Goal: Transaction & Acquisition: Book appointment/travel/reservation

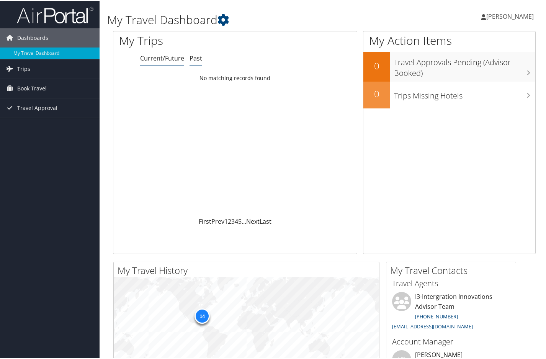
click at [194, 56] on link "Past" at bounding box center [195, 57] width 13 height 8
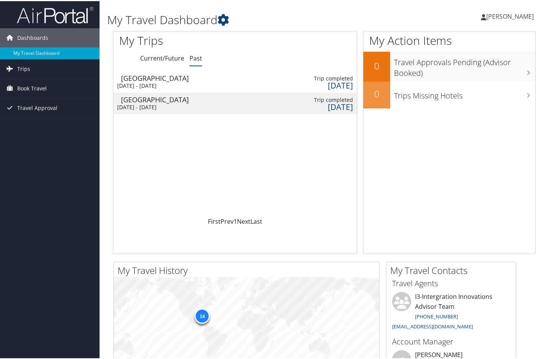
click at [505, 13] on span "[PERSON_NAME]" at bounding box center [509, 15] width 47 height 8
click at [466, 71] on link "View Travel Profile" at bounding box center [489, 68] width 85 height 13
click at [159, 105] on div "Mon 9 Dec 2024 - Fri 13 Dec 2024" at bounding box center [155, 106] width 77 height 7
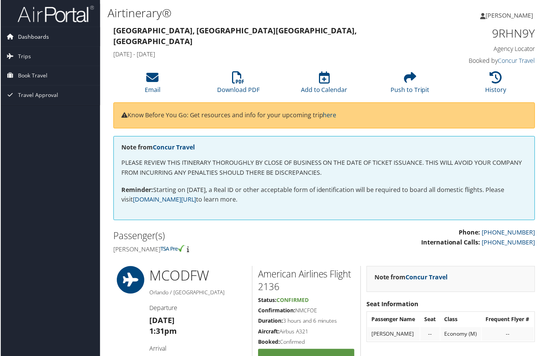
click at [27, 38] on span "Dashboards" at bounding box center [32, 36] width 31 height 19
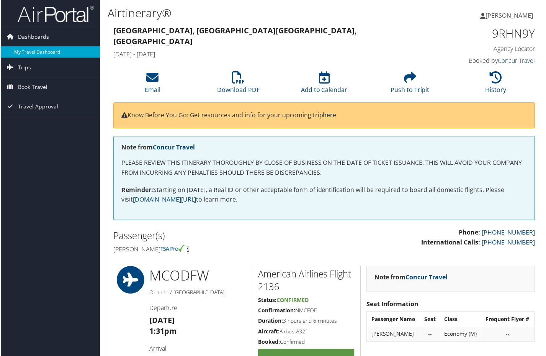
click at [31, 49] on link "My Travel Dashboard" at bounding box center [50, 51] width 100 height 11
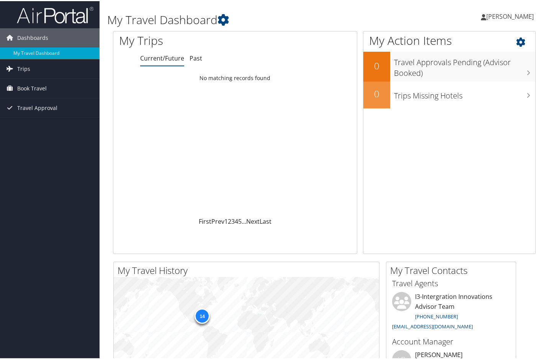
click at [518, 41] on icon at bounding box center [527, 39] width 23 height 13
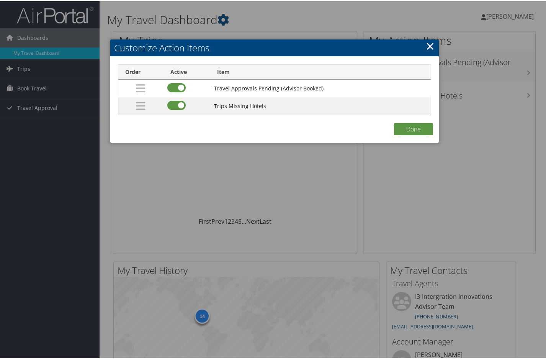
click at [426, 50] on link "×" at bounding box center [430, 44] width 9 height 15
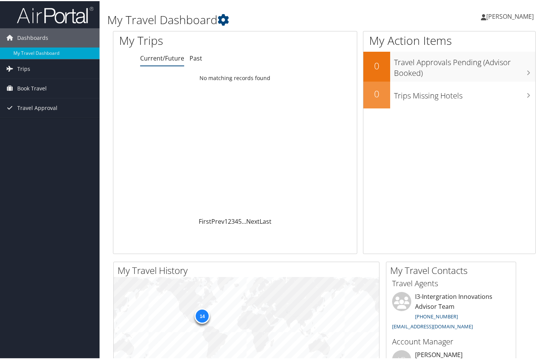
click at [502, 12] on span "[PERSON_NAME]" at bounding box center [509, 15] width 47 height 8
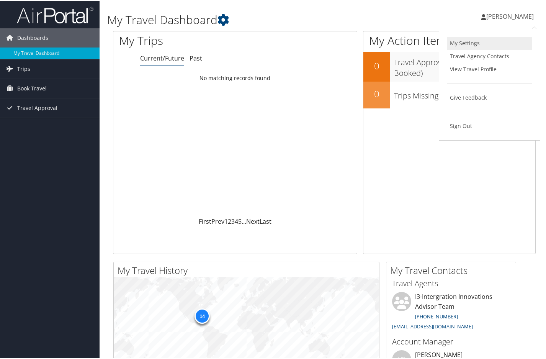
click at [465, 42] on link "My Settings" at bounding box center [489, 42] width 85 height 13
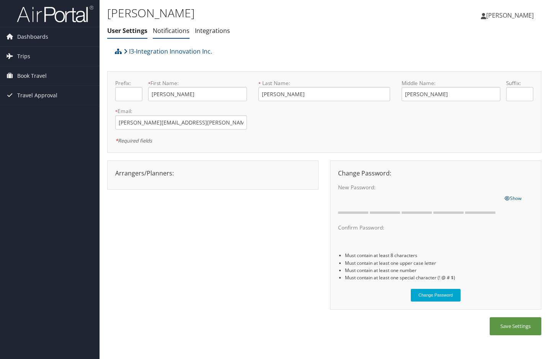
click at [178, 31] on link "Notifications" at bounding box center [171, 30] width 37 height 8
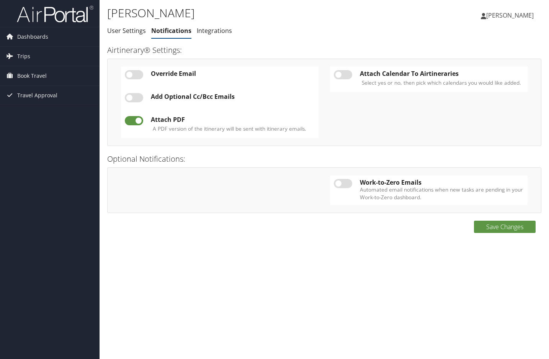
click at [215, 32] on link "Integrations" at bounding box center [214, 30] width 35 height 8
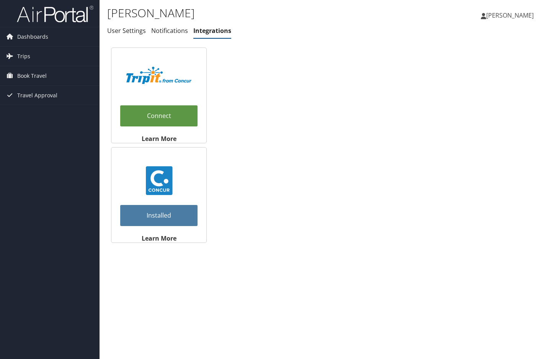
click at [519, 13] on span "[PERSON_NAME]" at bounding box center [509, 15] width 47 height 8
click at [480, 65] on link "View Travel Profile" at bounding box center [490, 68] width 85 height 13
click at [34, 75] on span "Book Travel" at bounding box center [31, 75] width 29 height 19
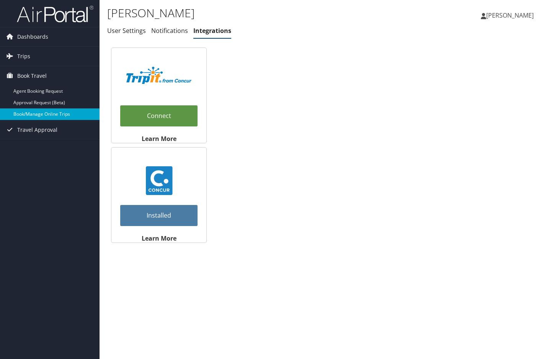
click at [59, 115] on link "Book/Manage Online Trips" at bounding box center [50, 113] width 100 height 11
